Goal: Task Accomplishment & Management: Use online tool/utility

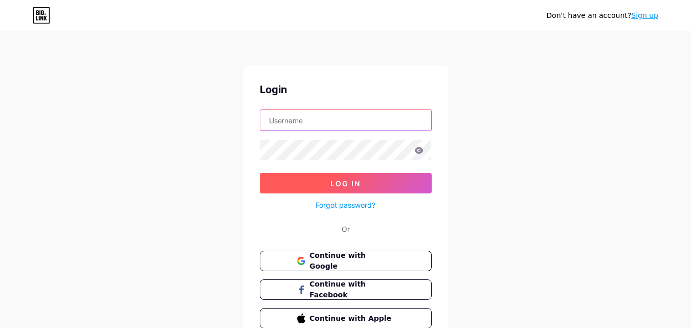
type input "[EMAIL_ADDRESS][DOMAIN_NAME]"
click at [331, 184] on span "Log In" at bounding box center [345, 183] width 30 height 9
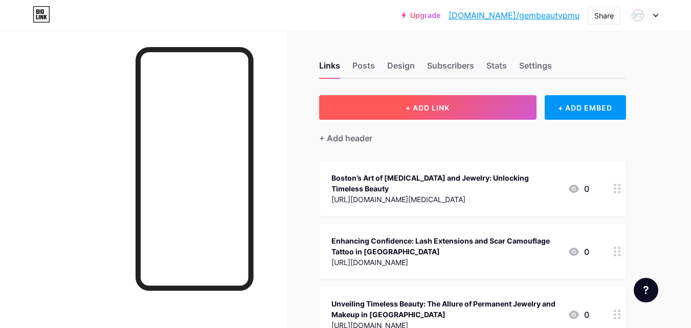
click at [459, 103] on button "+ ADD LINK" at bounding box center [427, 107] width 217 height 25
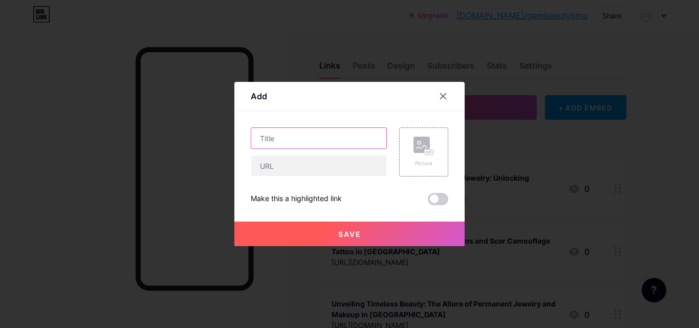
click at [279, 147] on input "text" at bounding box center [318, 138] width 135 height 20
paste input "Glow Like Never Before: The Best IPL Photofacial Services in [GEOGRAPHIC_DATA]"
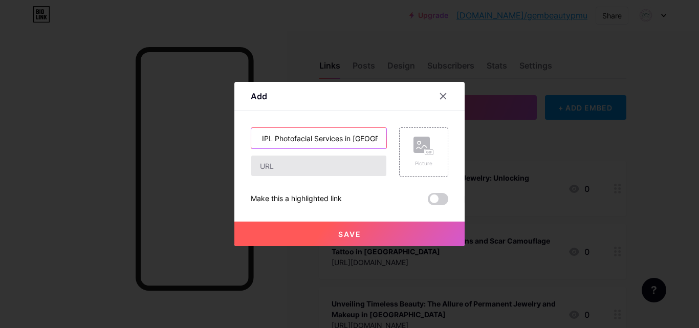
type input "Glow Like Never Before: The Best IPL Photofacial Services in [GEOGRAPHIC_DATA]"
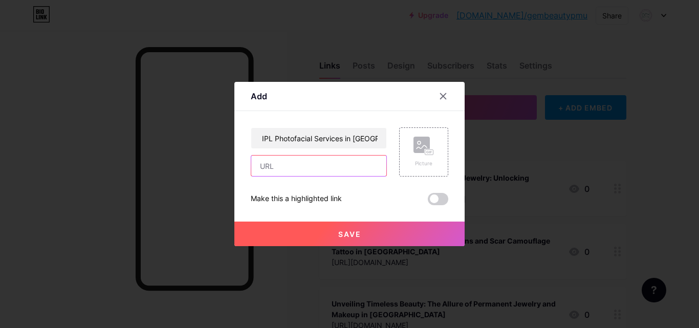
scroll to position [0, 0]
click at [279, 162] on input "text" at bounding box center [318, 165] width 135 height 20
paste input "[URL][DOMAIN_NAME]"
type input "[URL][DOMAIN_NAME]"
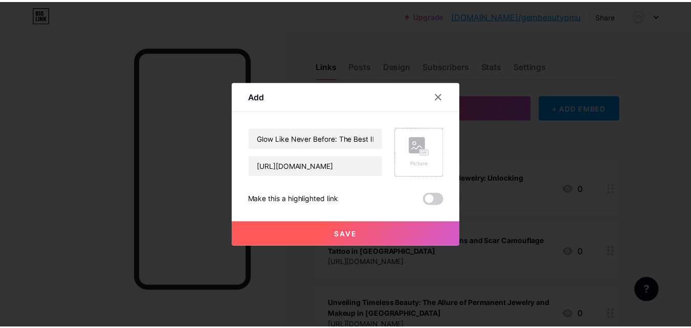
scroll to position [0, 0]
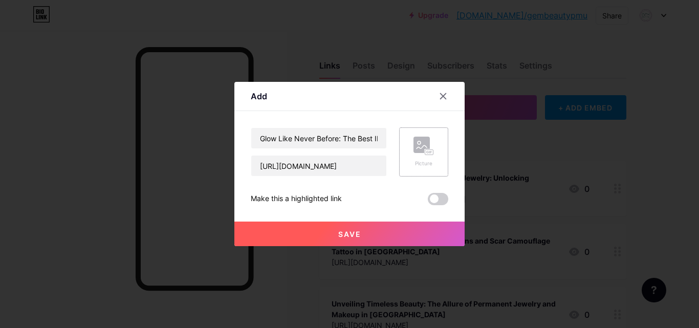
click at [425, 154] on rect at bounding box center [429, 152] width 8 height 5
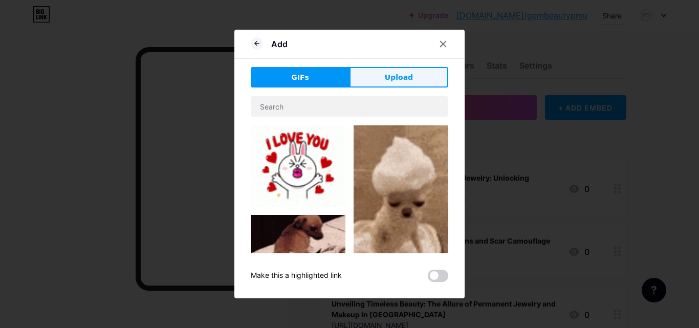
click at [385, 72] on button "Upload" at bounding box center [398, 77] width 99 height 20
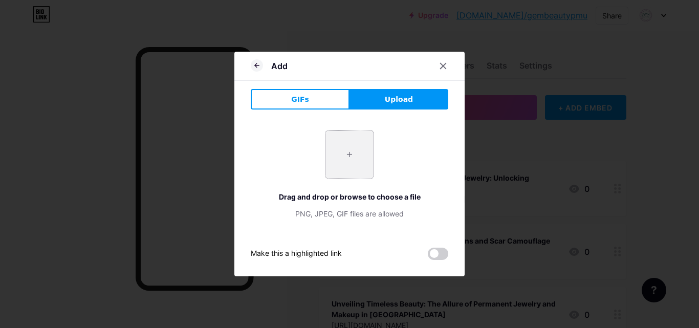
click at [349, 136] on input "file" at bounding box center [349, 154] width 48 height 48
type input "C:\fakepath\Eyebrow healing process 3.jpg"
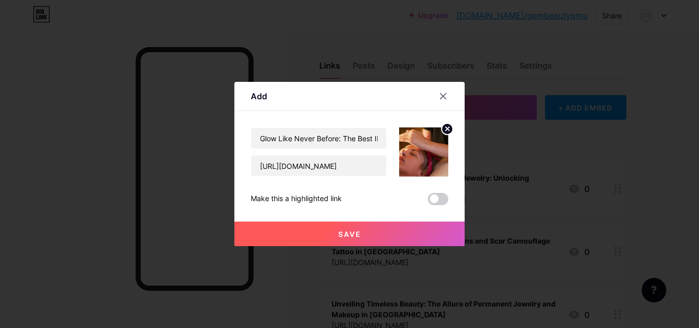
click at [352, 233] on span "Save" at bounding box center [349, 234] width 23 height 9
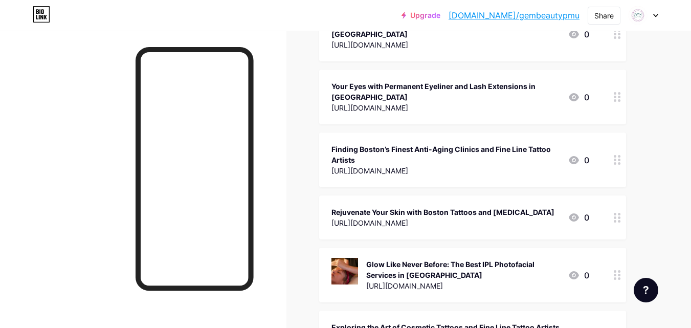
scroll to position [1003, 0]
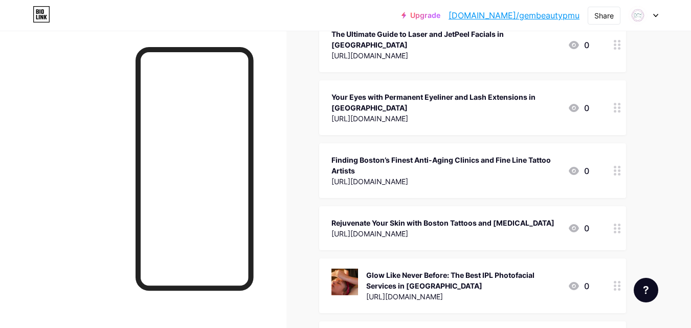
drag, startPoint x: 607, startPoint y: 273, endPoint x: 609, endPoint y: 131, distance: 141.7
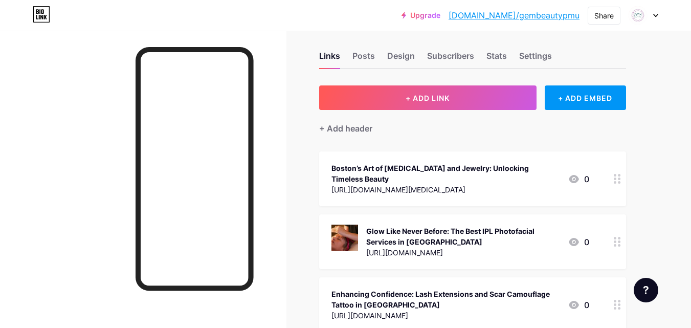
scroll to position [0, 0]
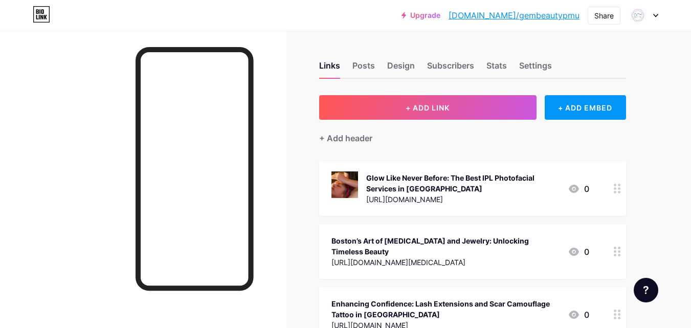
click at [589, 193] on div "Glow Like Never Before: The Best IPL Photofacial Services in [GEOGRAPHIC_DATA] …" at bounding box center [472, 188] width 307 height 55
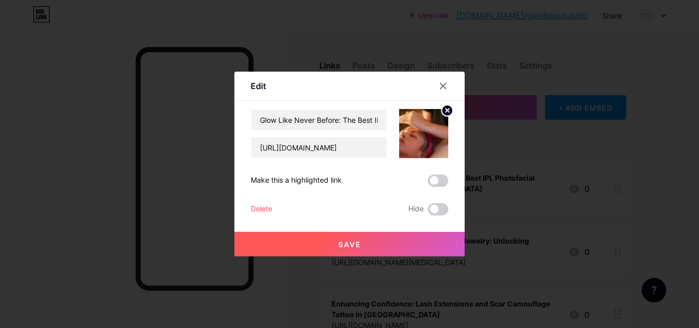
click at [310, 178] on div "Make this a highlighted link" at bounding box center [296, 180] width 91 height 12
click at [440, 185] on span at bounding box center [438, 180] width 20 height 12
click at [428, 183] on input "checkbox" at bounding box center [428, 183] width 0 height 0
click at [351, 245] on span "Save" at bounding box center [349, 244] width 23 height 9
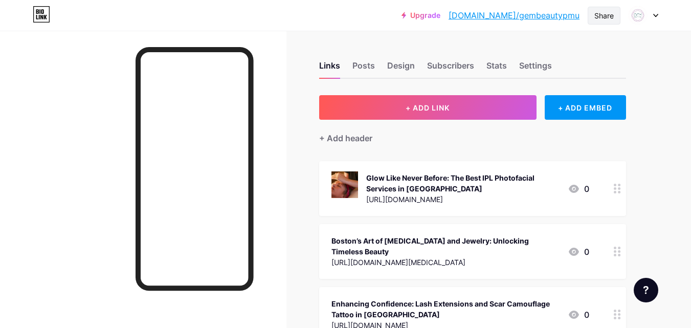
click at [608, 18] on div "Share" at bounding box center [603, 15] width 19 height 11
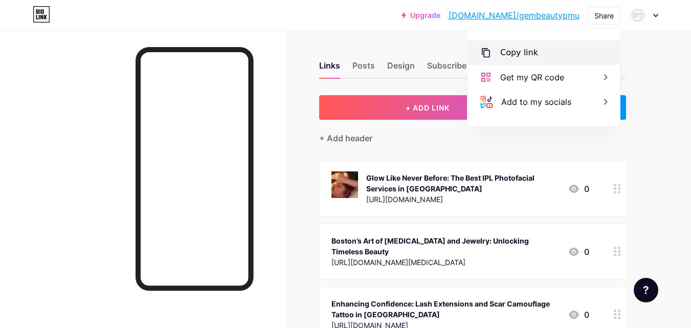
click at [526, 50] on div "Copy link" at bounding box center [519, 53] width 38 height 12
